Goal: Information Seeking & Learning: Learn about a topic

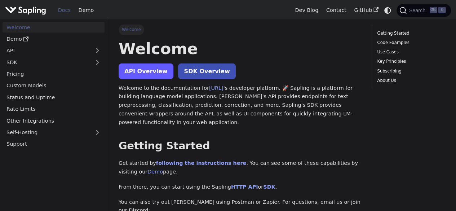
click at [143, 74] on link "API Overview" at bounding box center [146, 71] width 55 height 16
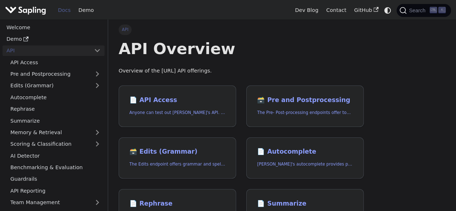
scroll to position [25, 0]
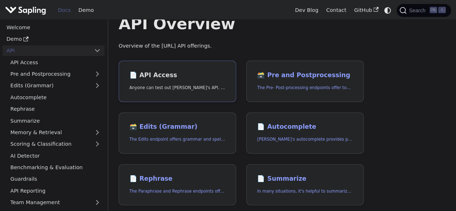
click at [193, 85] on p "Anyone can test out Sapling's API. To get started with the API, simply:" at bounding box center [177, 87] width 96 height 7
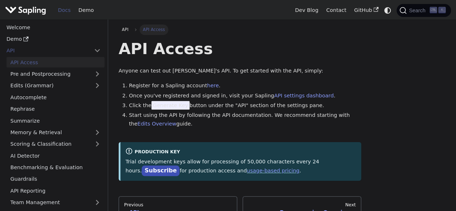
scroll to position [77, 0]
